Goal: Transaction & Acquisition: Purchase product/service

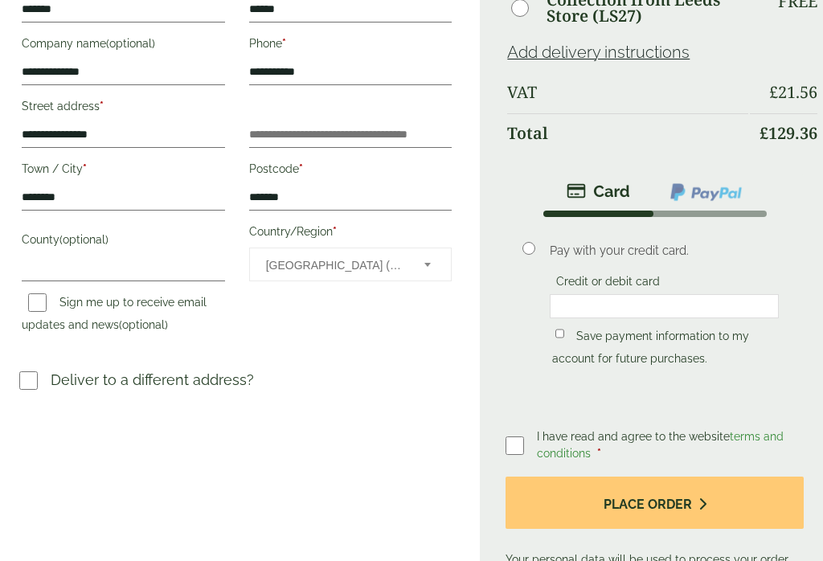
click at [47, 375] on label at bounding box center [34, 380] width 31 height 23
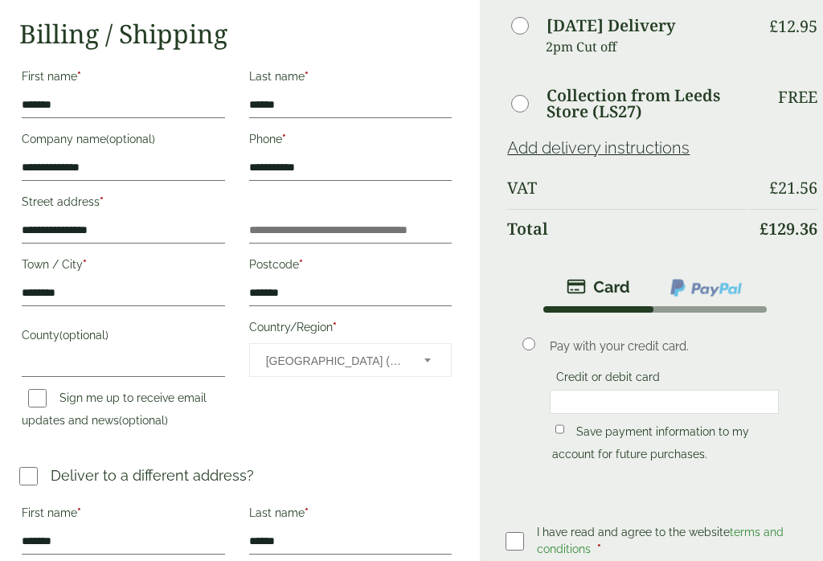
scroll to position [225, 0]
click at [52, 394] on label "Sign me up to receive email updates and news (optional)" at bounding box center [114, 412] width 185 height 40
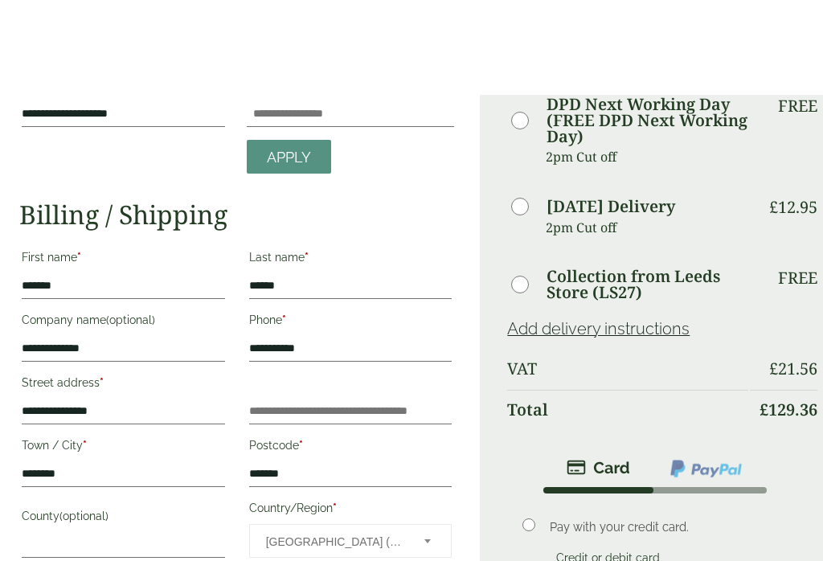
scroll to position [0, 0]
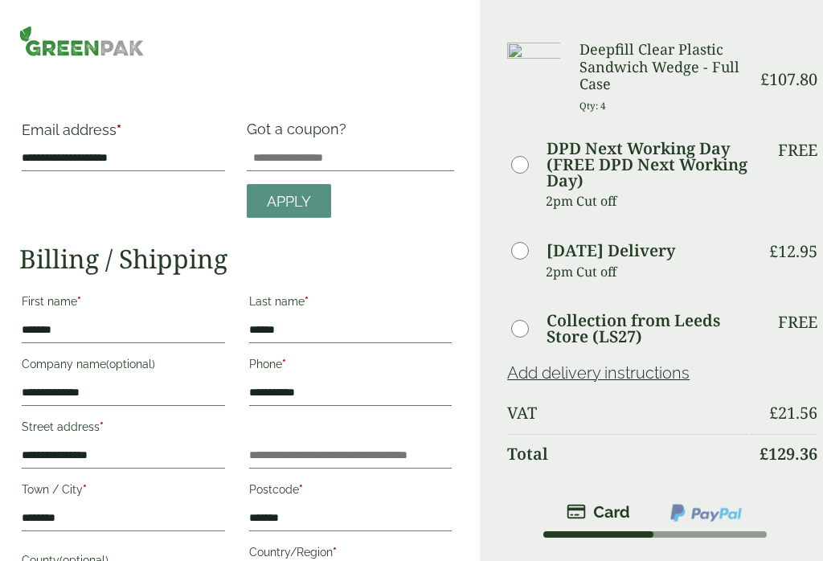
click at [113, 46] on img at bounding box center [81, 41] width 125 height 31
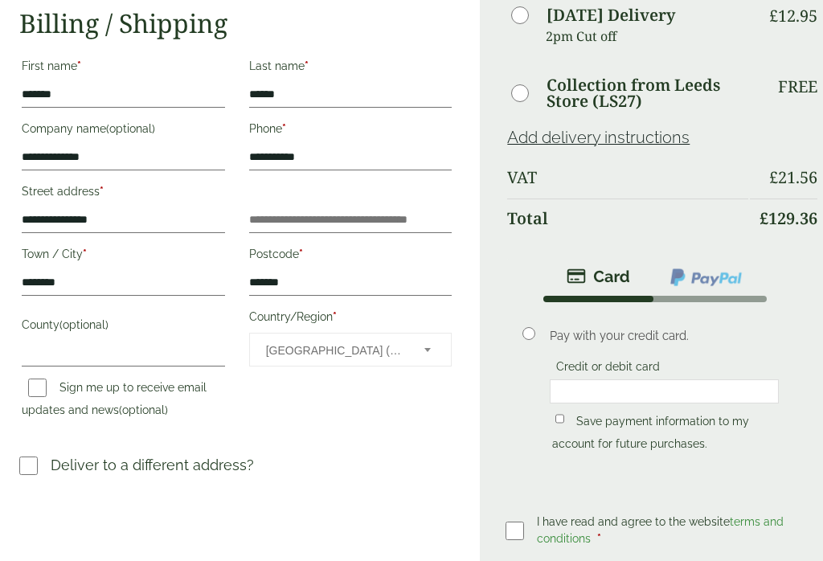
scroll to position [236, 0]
click at [52, 383] on label "Sign me up to receive email updates and news (optional)" at bounding box center [114, 401] width 185 height 40
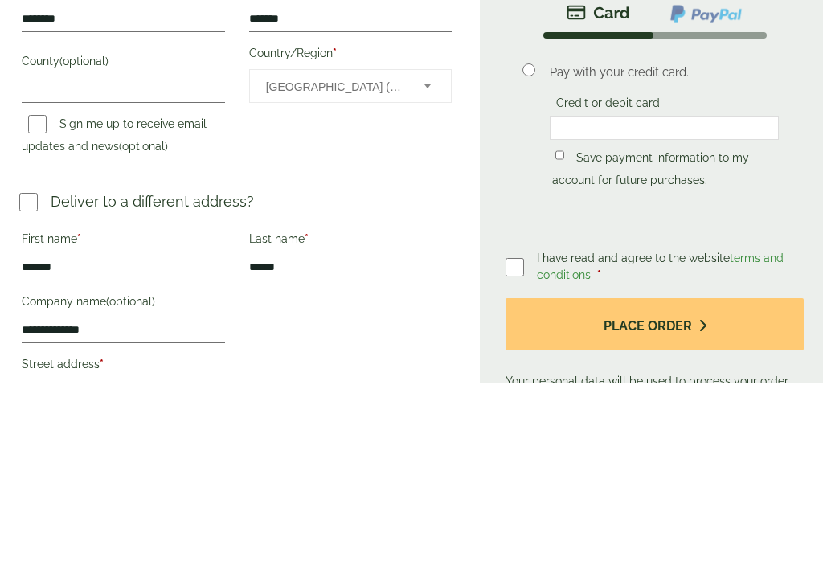
scroll to position [500, 0]
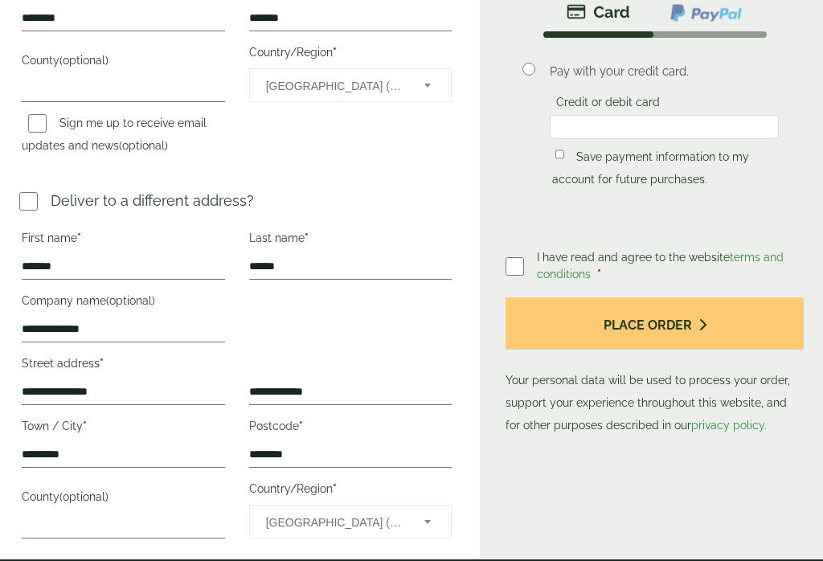
click at [699, 331] on icon "submit" at bounding box center [703, 324] width 8 height 13
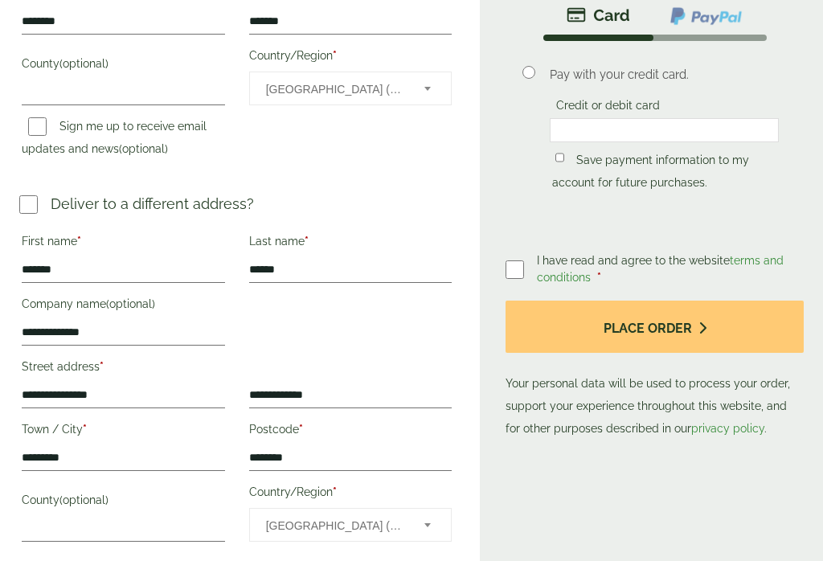
scroll to position [495, 0]
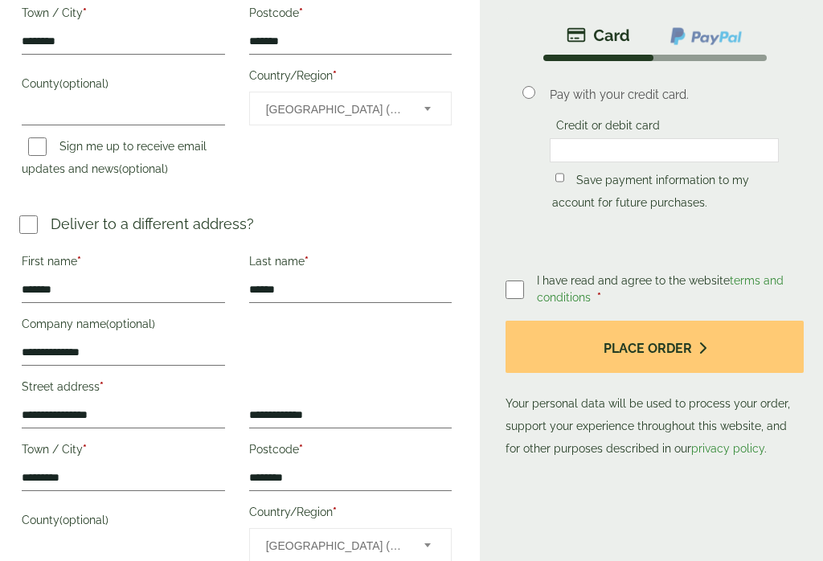
click at [701, 355] on icon "submit" at bounding box center [703, 348] width 8 height 13
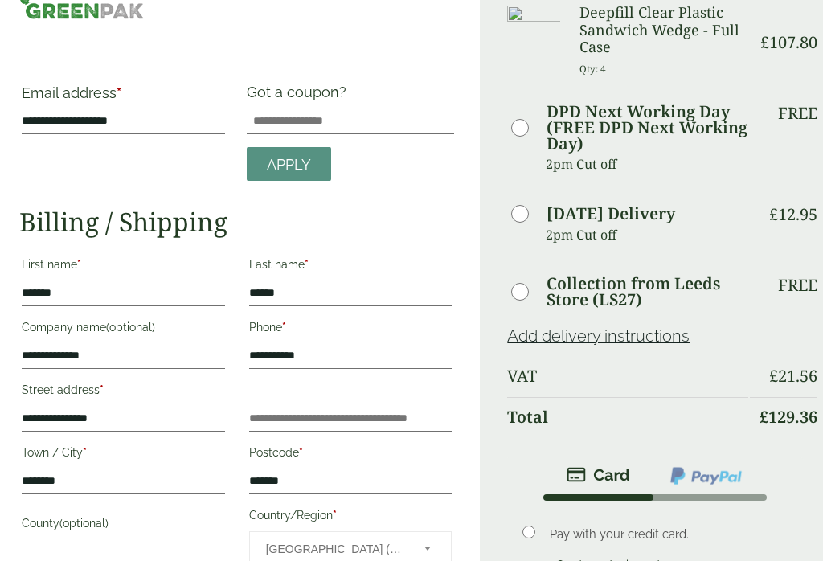
scroll to position [0, 0]
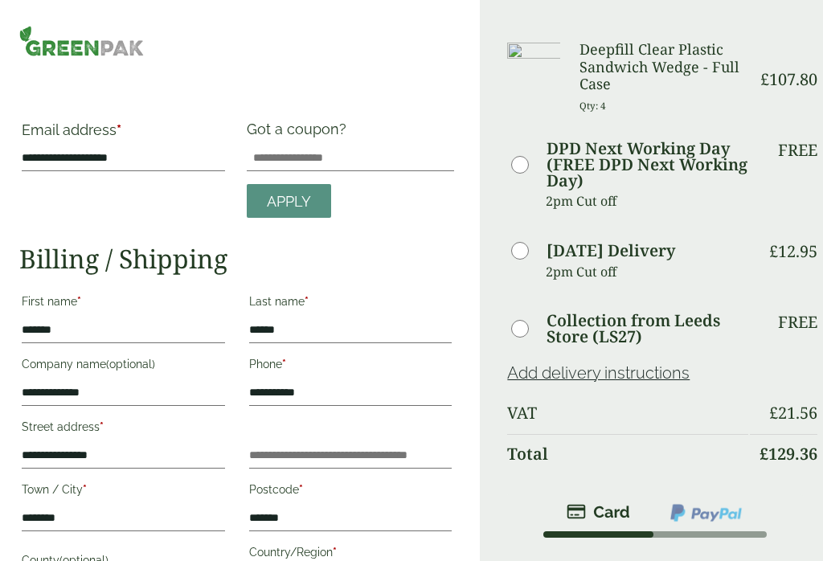
click at [114, 50] on img at bounding box center [81, 41] width 125 height 31
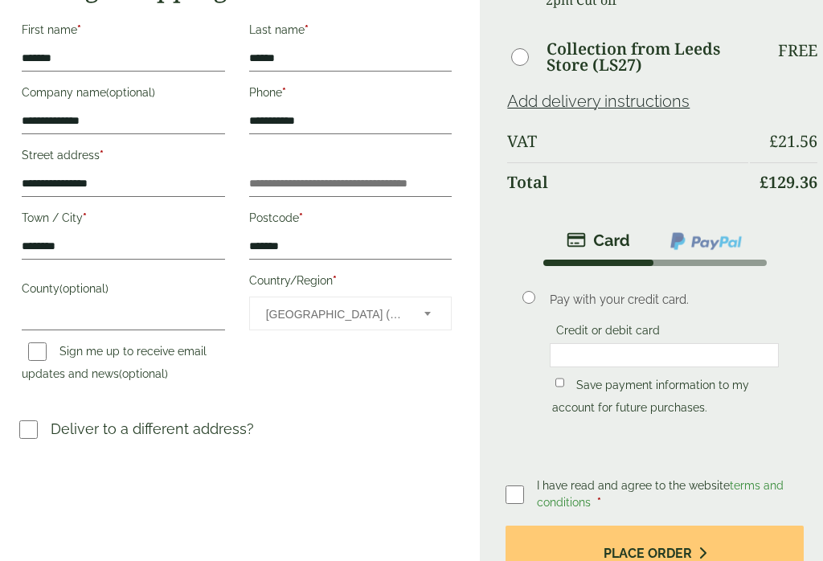
scroll to position [413, 0]
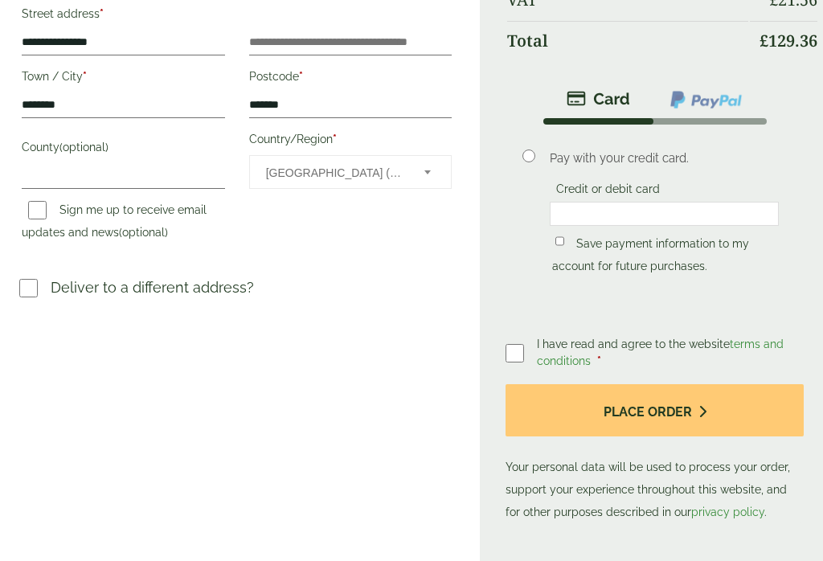
click at [57, 207] on label "Sign me up to receive email updates and news (optional)" at bounding box center [114, 223] width 185 height 40
click at [48, 282] on label at bounding box center [34, 288] width 31 height 23
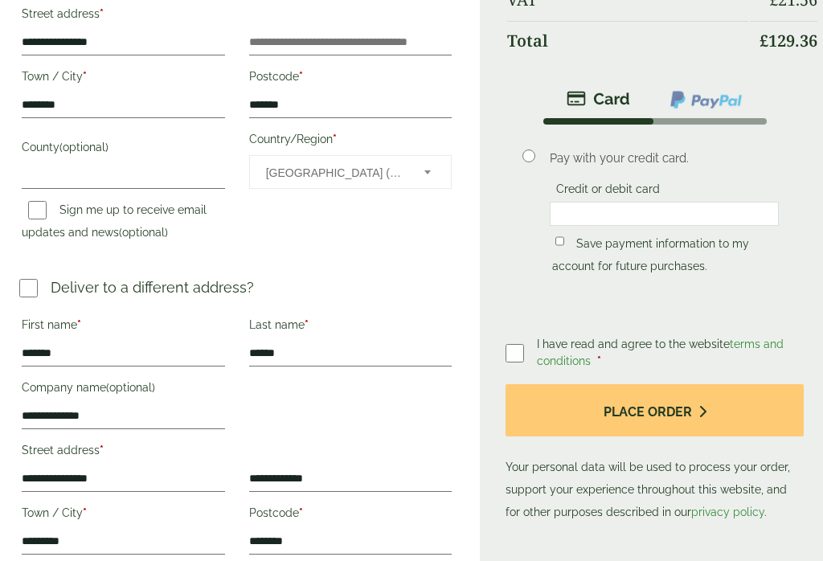
click at [627, 225] on div at bounding box center [664, 214] width 229 height 24
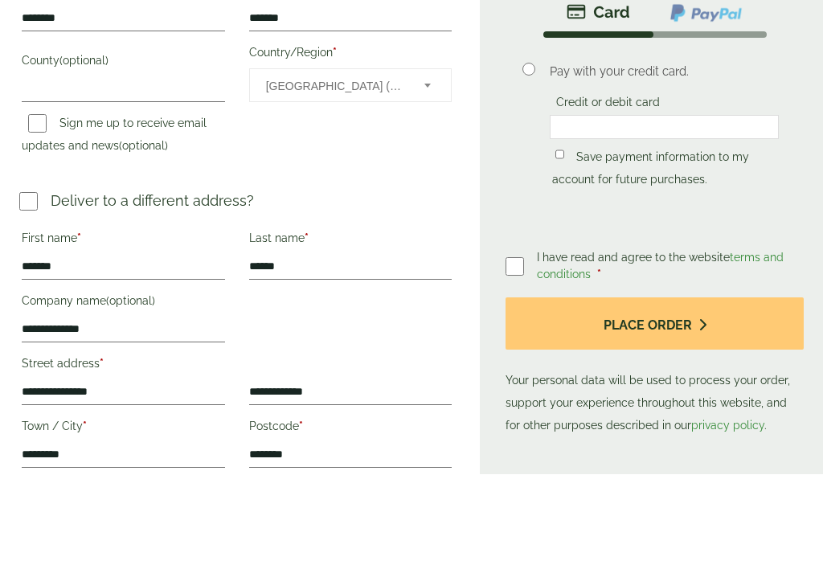
scroll to position [500, 0]
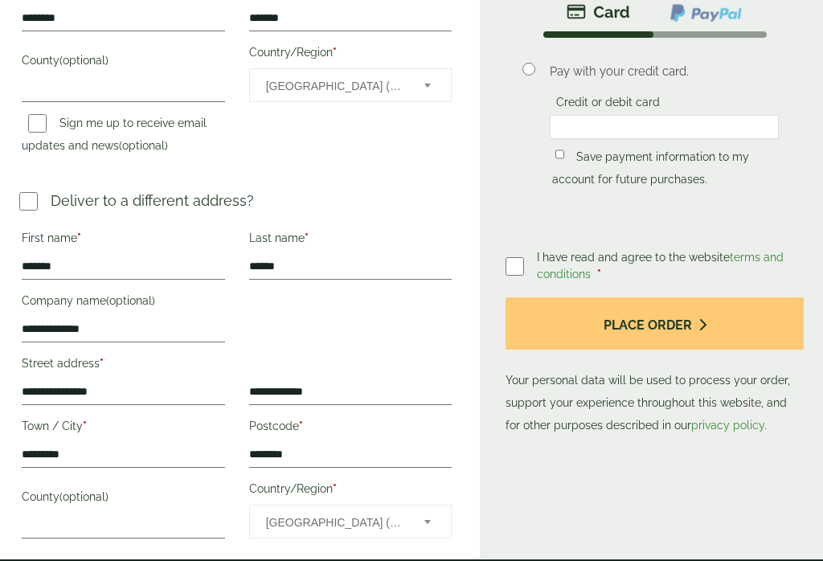
click at [687, 326] on button "Place order" at bounding box center [655, 323] width 298 height 52
